Goal: Information Seeking & Learning: Learn about a topic

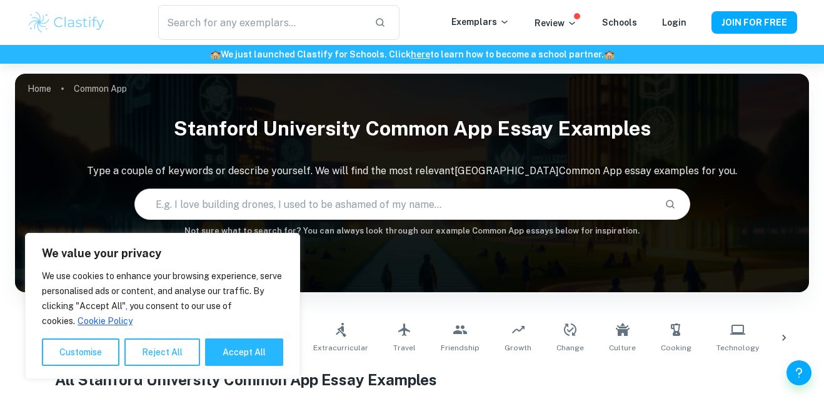
scroll to position [103, 0]
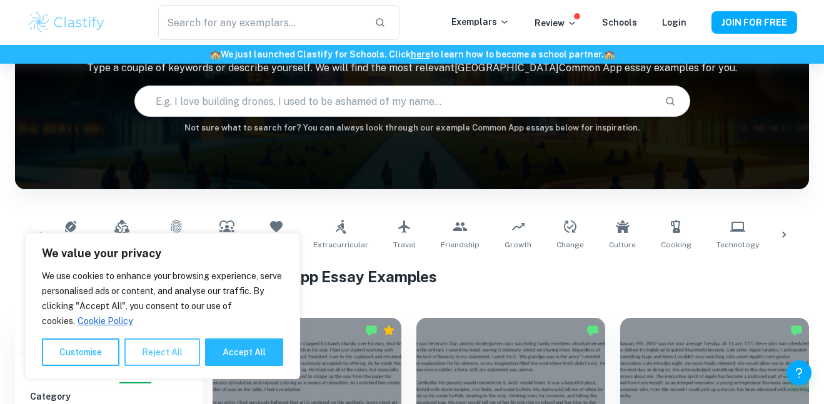
click at [146, 342] on button "Reject All" at bounding box center [162, 352] width 76 height 27
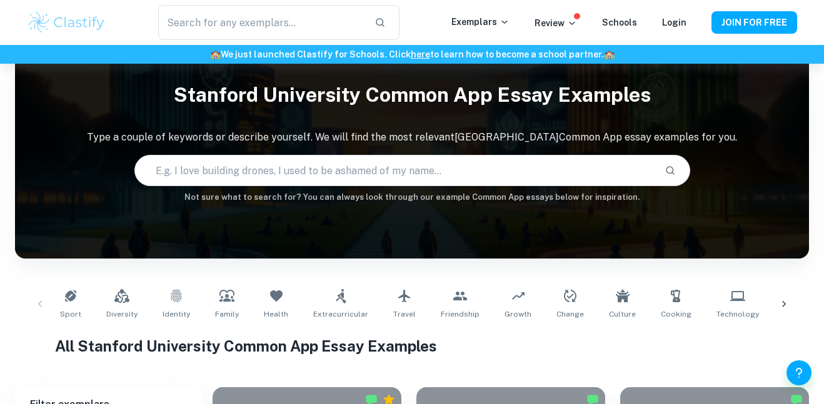
scroll to position [0, 0]
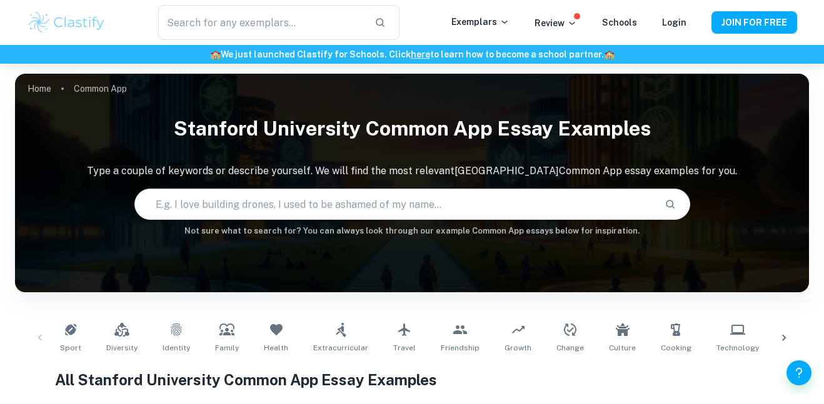
click at [264, 204] on input "text" at bounding box center [394, 204] width 519 height 35
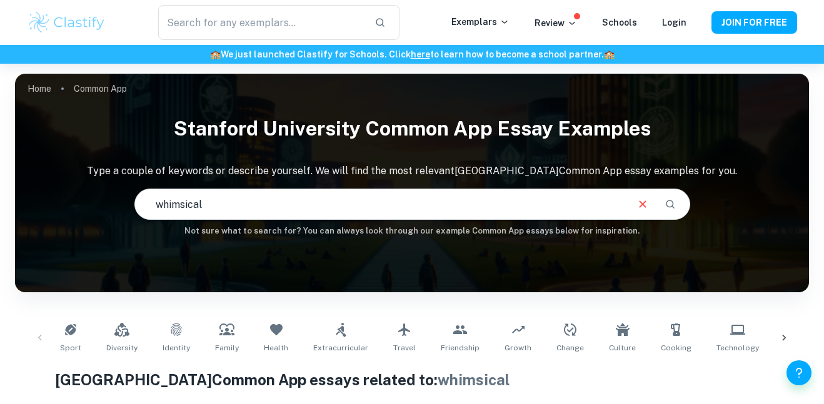
click at [298, 196] on input "whimsical" at bounding box center [380, 204] width 491 height 35
type input "l"
type input "social struggle"
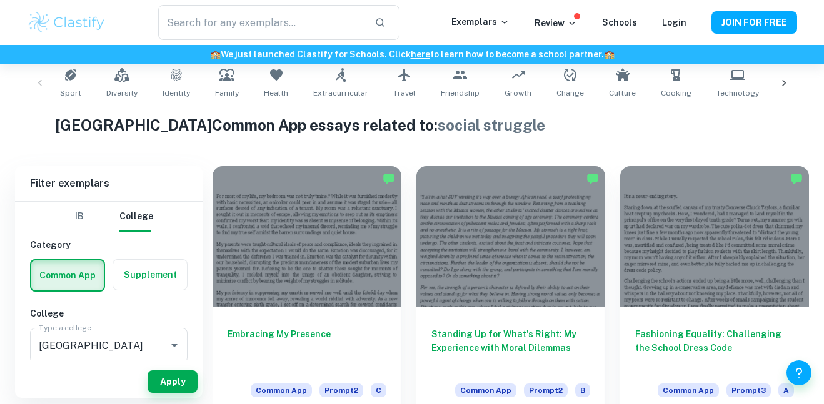
scroll to position [263, 0]
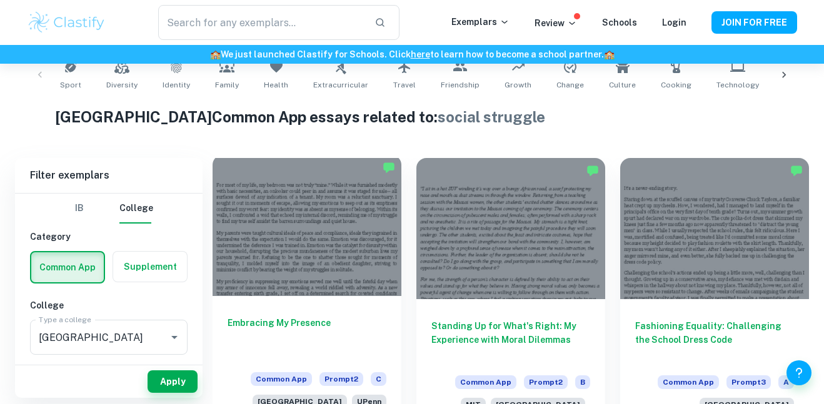
click at [364, 227] on div at bounding box center [306, 225] width 189 height 141
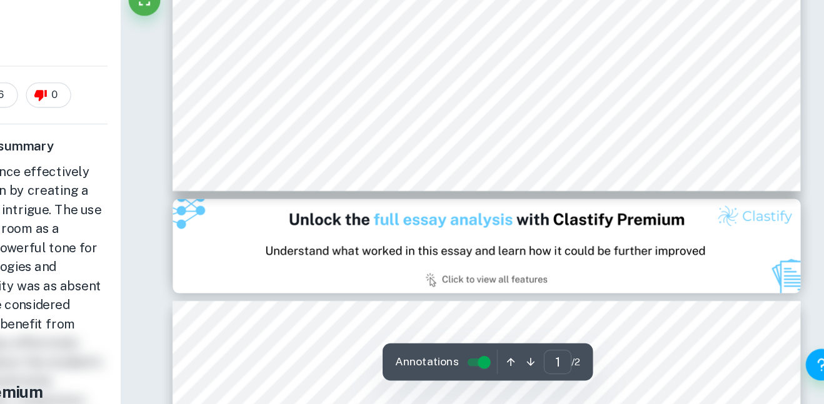
scroll to position [482, 0]
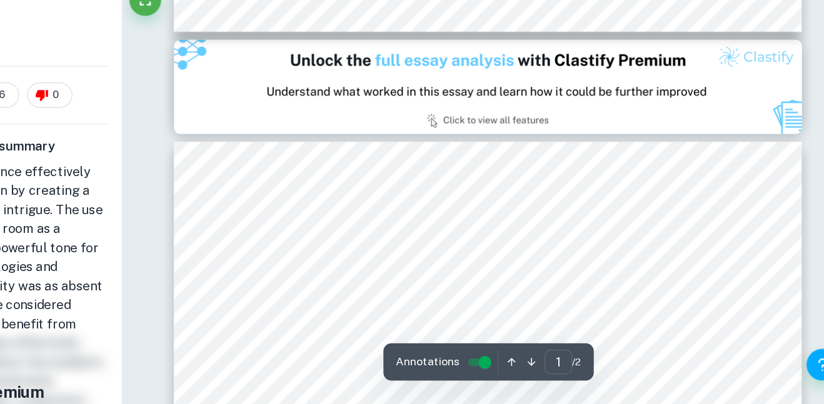
type input "2"
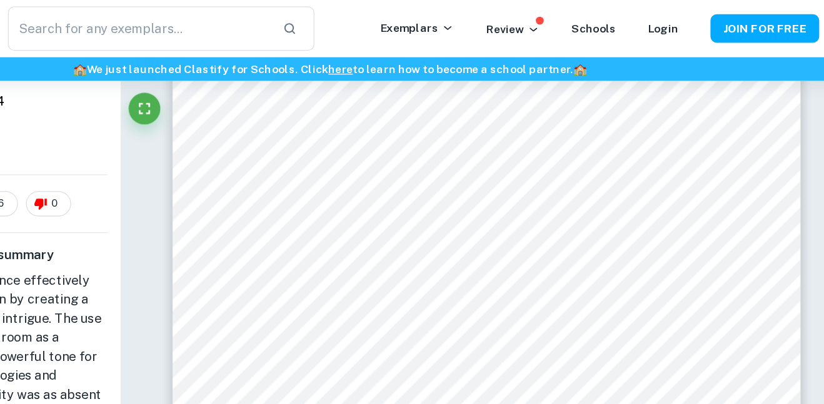
scroll to position [756, 0]
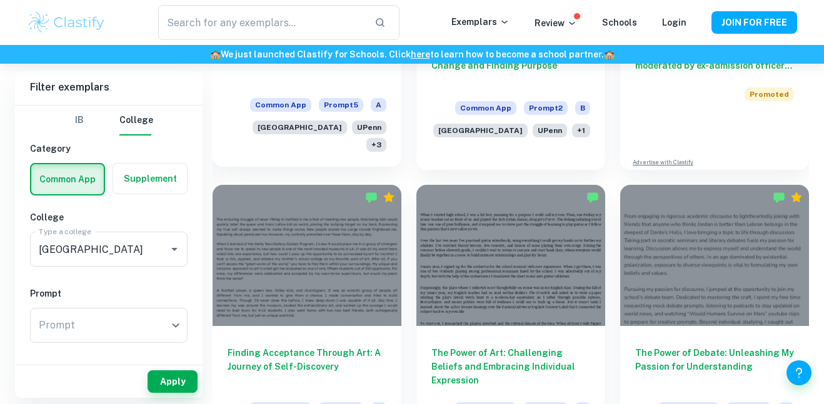
scroll to position [848, 0]
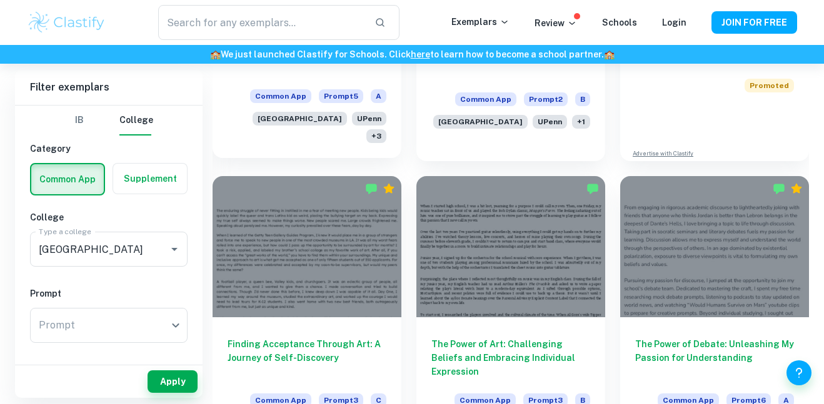
click at [362, 238] on div at bounding box center [306, 246] width 189 height 141
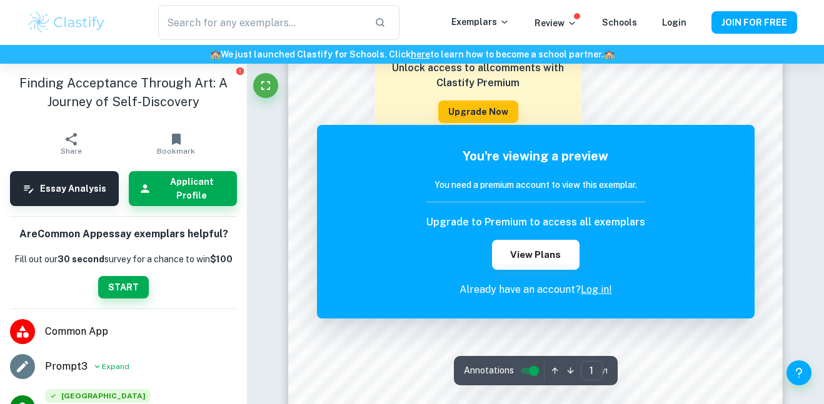
scroll to position [324, 0]
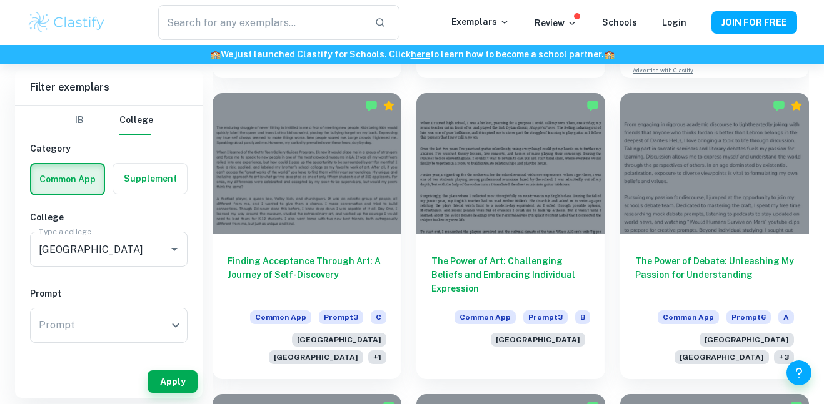
scroll to position [934, 0]
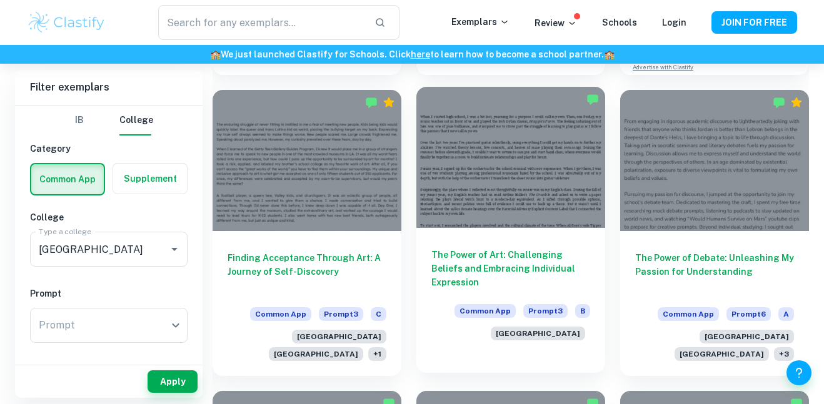
click at [475, 162] on div at bounding box center [510, 157] width 189 height 141
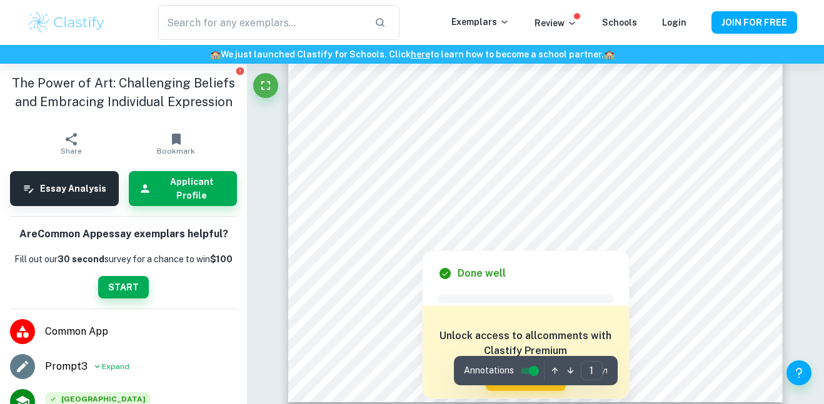
scroll to position [314, 0]
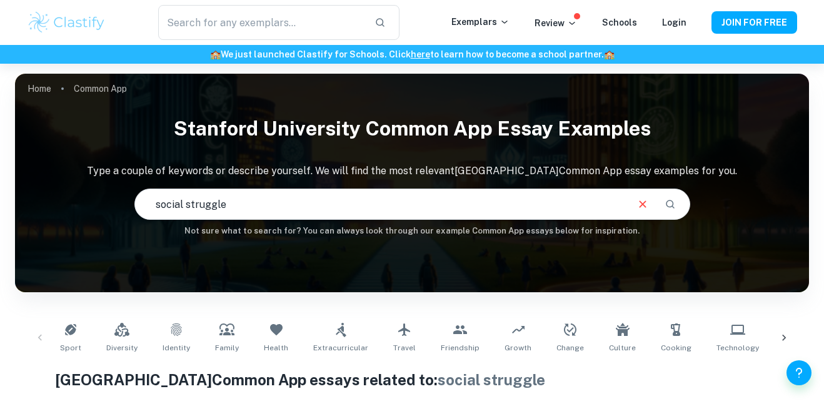
click at [285, 217] on input "social struggle" at bounding box center [380, 204] width 491 height 35
click at [274, 205] on input "social struggle" at bounding box center [380, 204] width 491 height 35
type input "finding who you are"
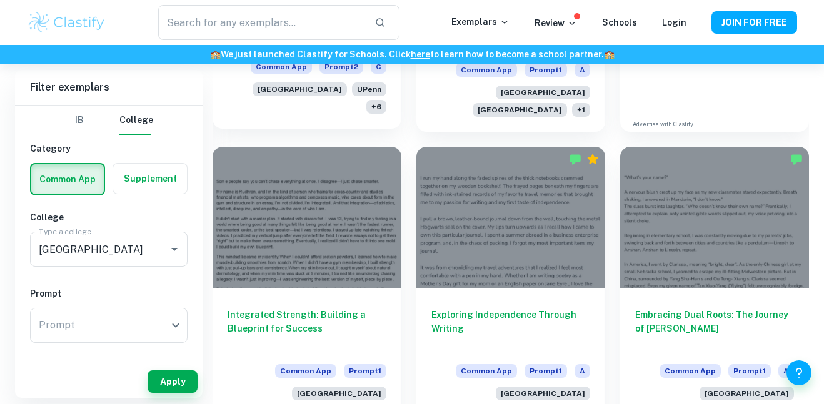
scroll to position [878, 0]
click at [75, 21] on img at bounding box center [66, 22] width 79 height 25
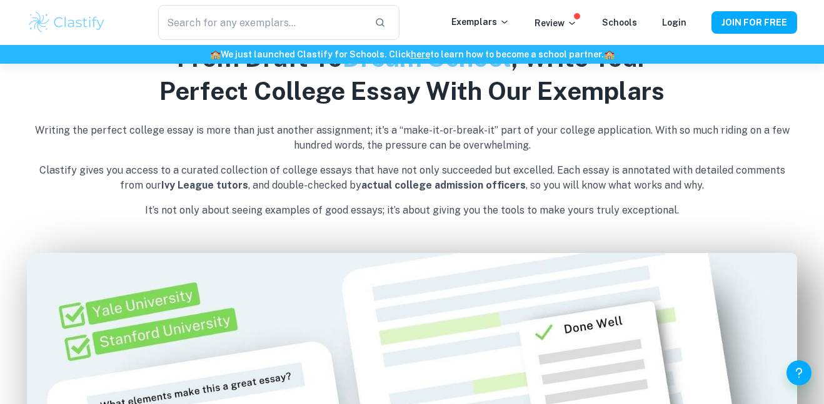
scroll to position [462, 0]
click at [260, 133] on p "Writing the perfect college essay is more than just another assignment; it's a …" at bounding box center [412, 139] width 770 height 30
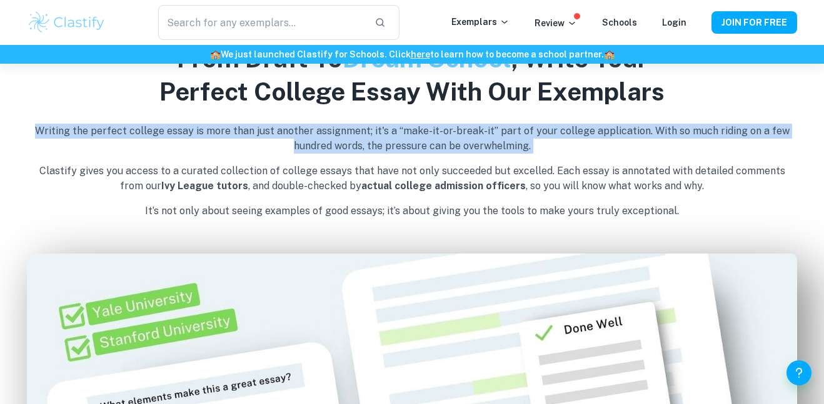
click at [260, 133] on p "Writing the perfect college essay is more than just another assignment; it's a …" at bounding box center [412, 139] width 770 height 30
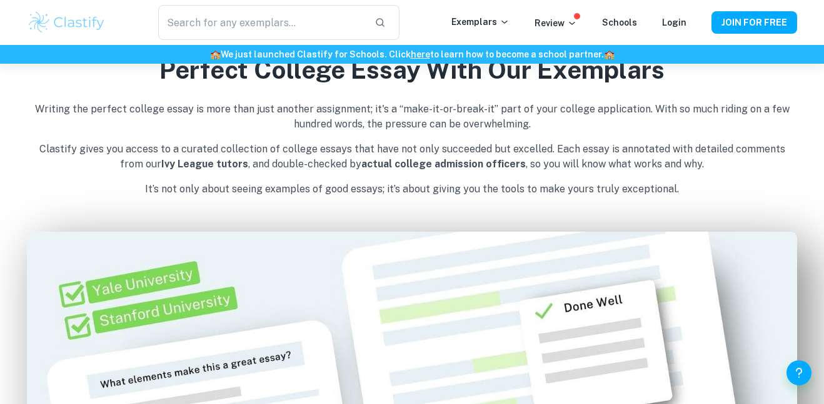
scroll to position [501, 0]
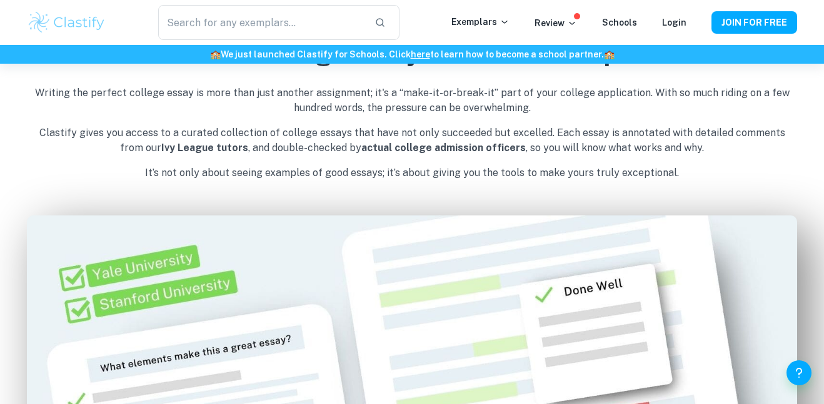
click at [260, 133] on p "Clastify gives you access to a curated collection of college essays that have n…" at bounding box center [412, 141] width 770 height 30
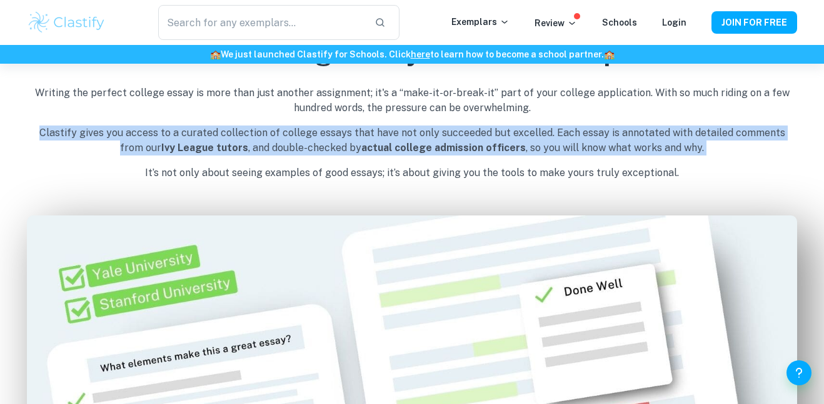
click at [260, 133] on p "Clastify gives you access to a curated collection of college essays that have n…" at bounding box center [412, 141] width 770 height 30
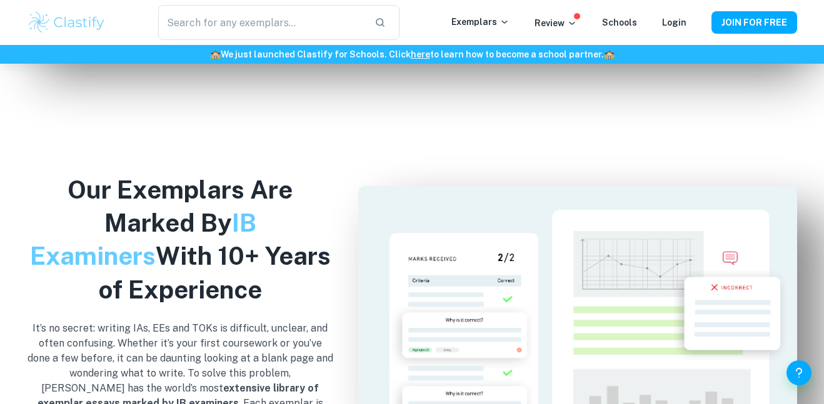
scroll to position [1107, 0]
